Goal: Task Accomplishment & Management: Manage account settings

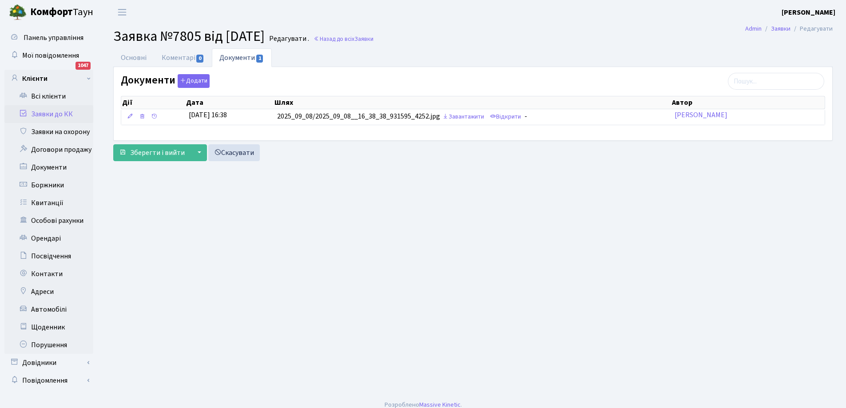
click at [49, 114] on link "Заявки до КК" at bounding box center [48, 114] width 89 height 18
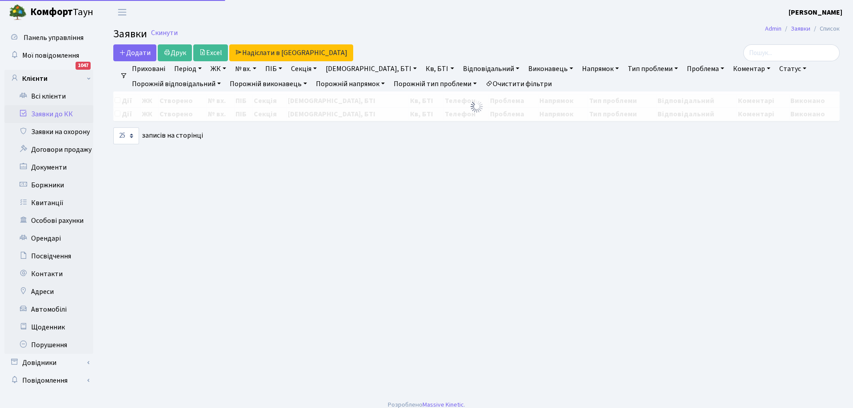
select select "25"
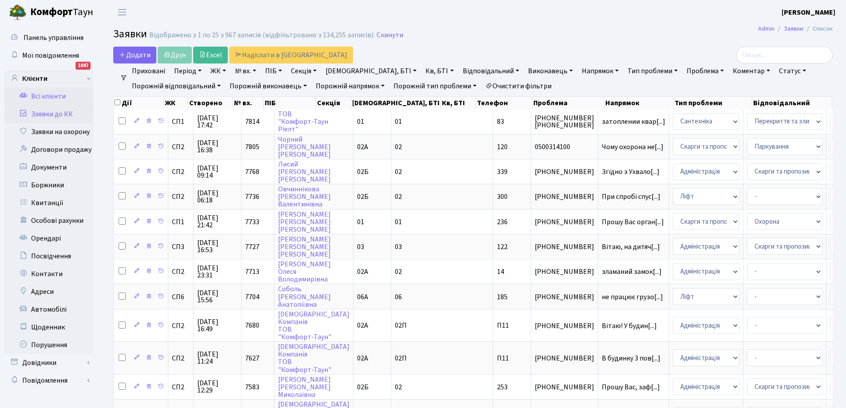
click at [40, 96] on link "Всі клієнти" at bounding box center [48, 96] width 89 height 18
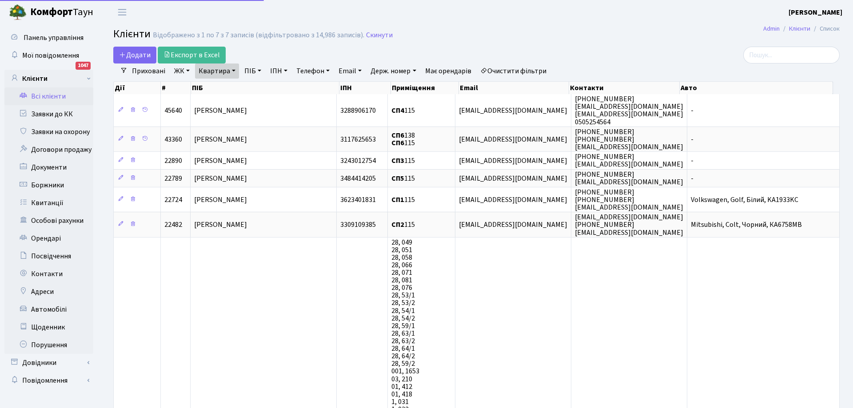
select select "25"
click at [226, 73] on link "Квартира" at bounding box center [217, 71] width 44 height 15
type input "5"
type input "206"
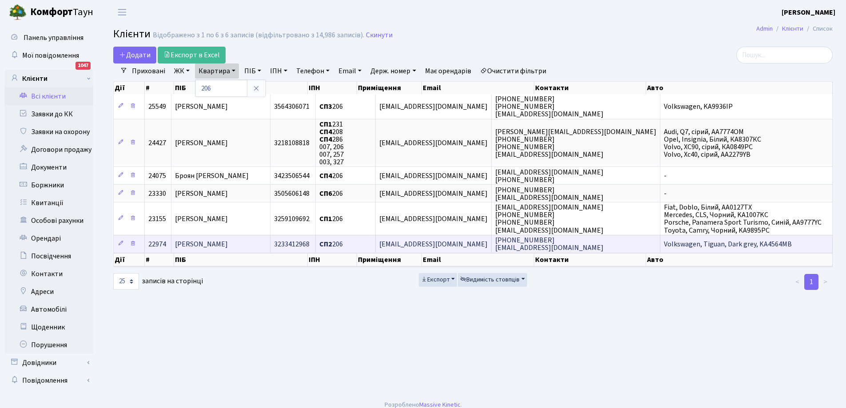
click at [228, 247] on span "[PERSON_NAME]" at bounding box center [201, 244] width 53 height 10
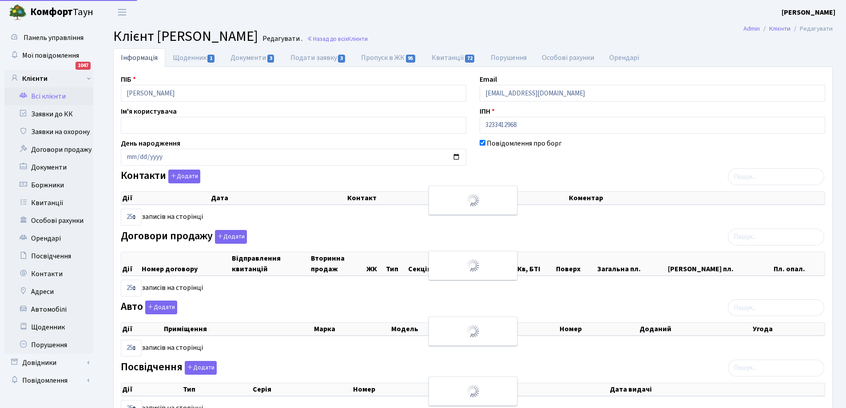
select select "25"
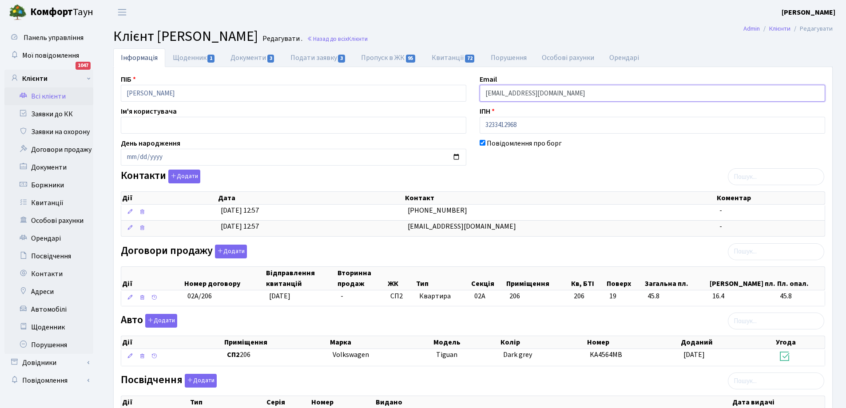
drag, startPoint x: 485, startPoint y: 94, endPoint x: 591, endPoint y: 99, distance: 106.2
click at [591, 99] on input "skitsenko.ludmila@gmail.com" at bounding box center [653, 93] width 346 height 17
click at [52, 94] on link "Всі клієнти" at bounding box center [48, 96] width 89 height 18
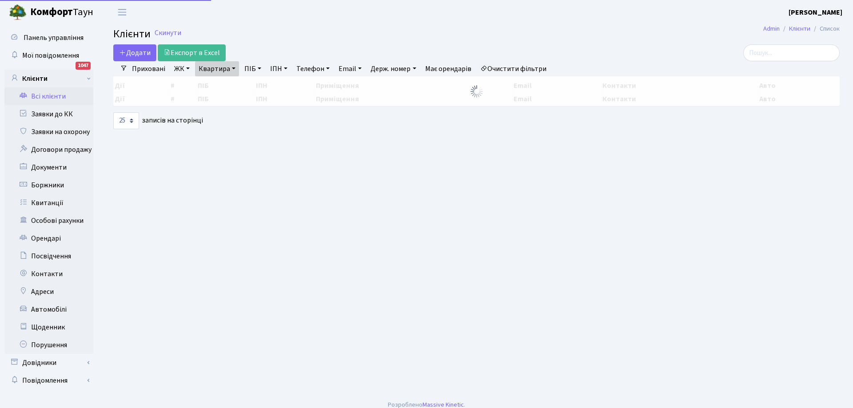
select select "25"
